Goal: Information Seeking & Learning: Check status

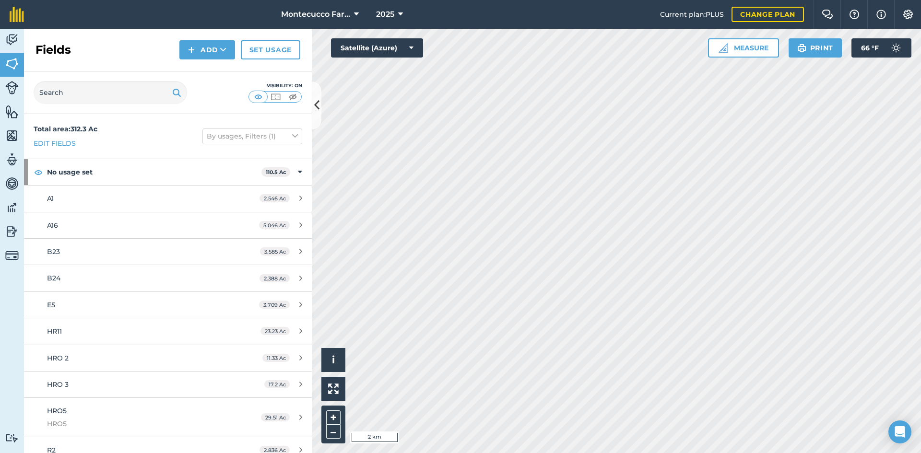
scroll to position [192, 0]
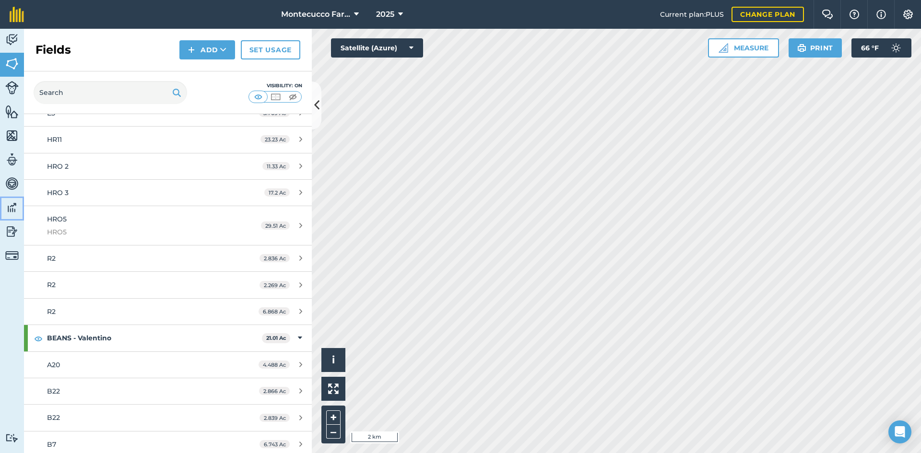
click at [14, 211] on img at bounding box center [11, 208] width 13 height 14
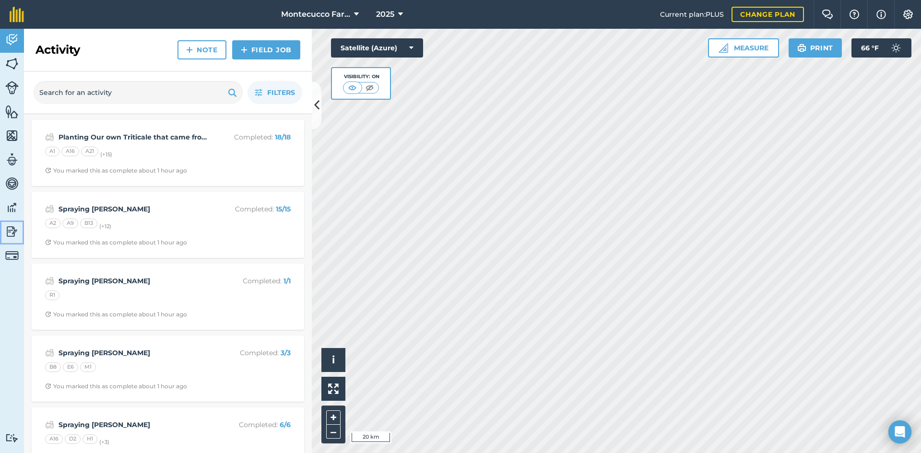
click at [11, 235] on img at bounding box center [11, 232] width 13 height 14
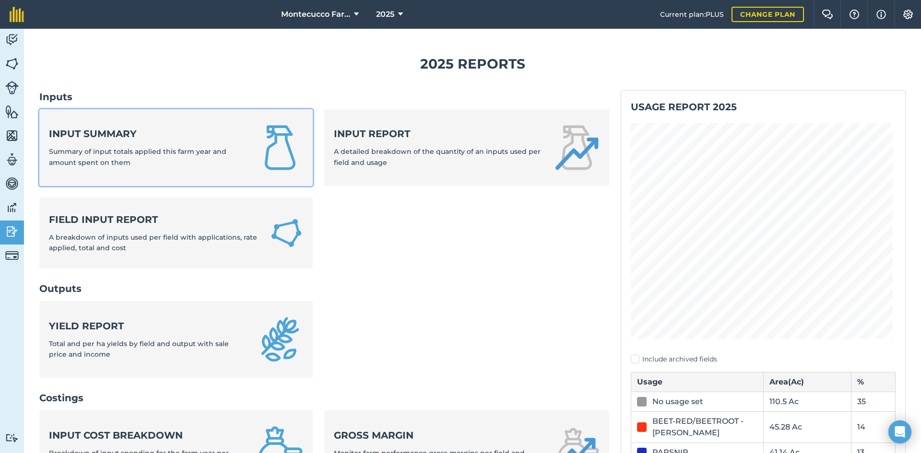
click at [121, 156] on span "Summary of input totals applied this farm year and amount spent on them" at bounding box center [138, 156] width 178 height 19
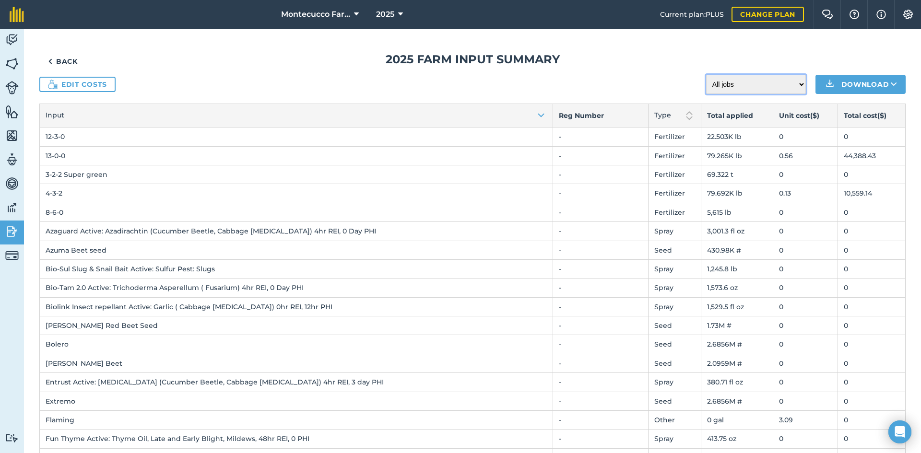
click at [791, 83] on select "All jobs Incomplete jobs Complete jobs" at bounding box center [756, 84] width 100 height 19
click at [791, 84] on select "All jobs Incomplete jobs Complete jobs" at bounding box center [756, 84] width 100 height 19
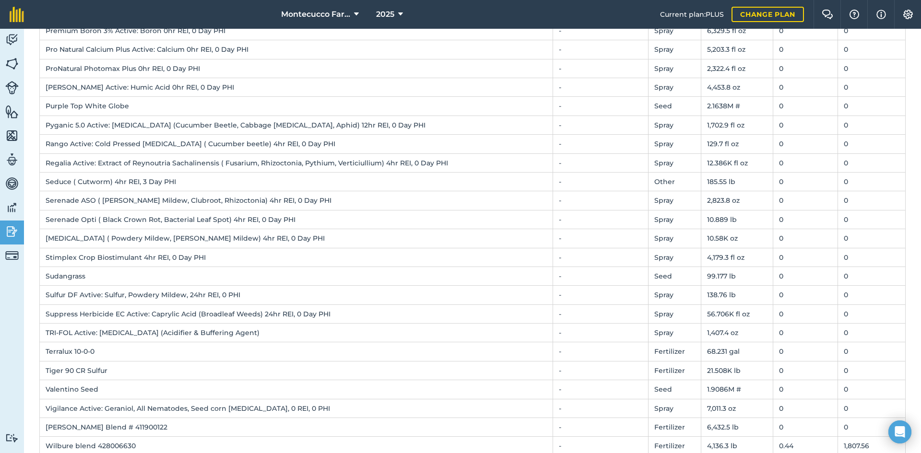
scroll to position [786, 0]
